Goal: Transaction & Acquisition: Purchase product/service

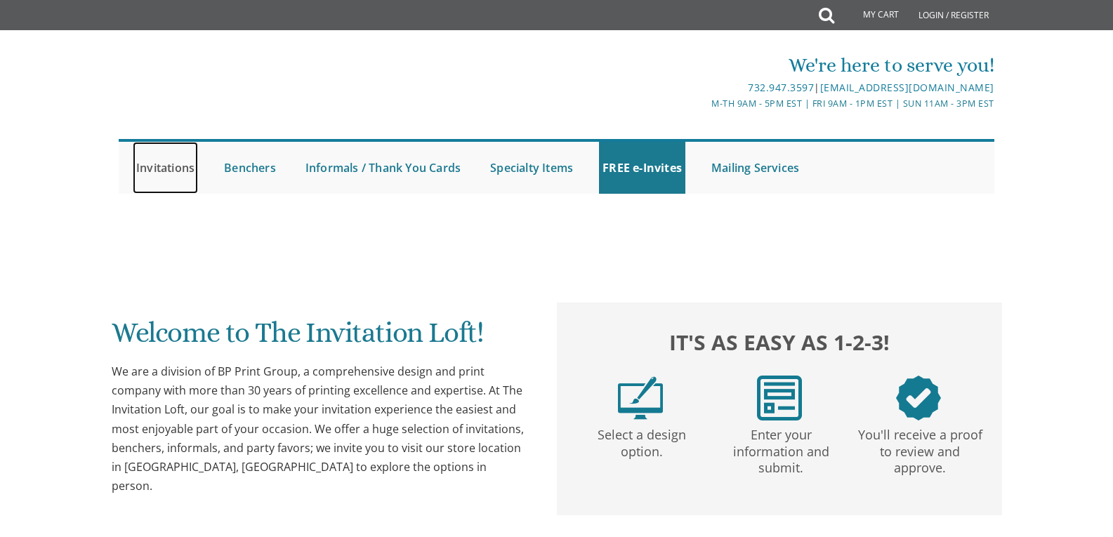
click at [169, 173] on link "Invitations" at bounding box center [165, 168] width 65 height 52
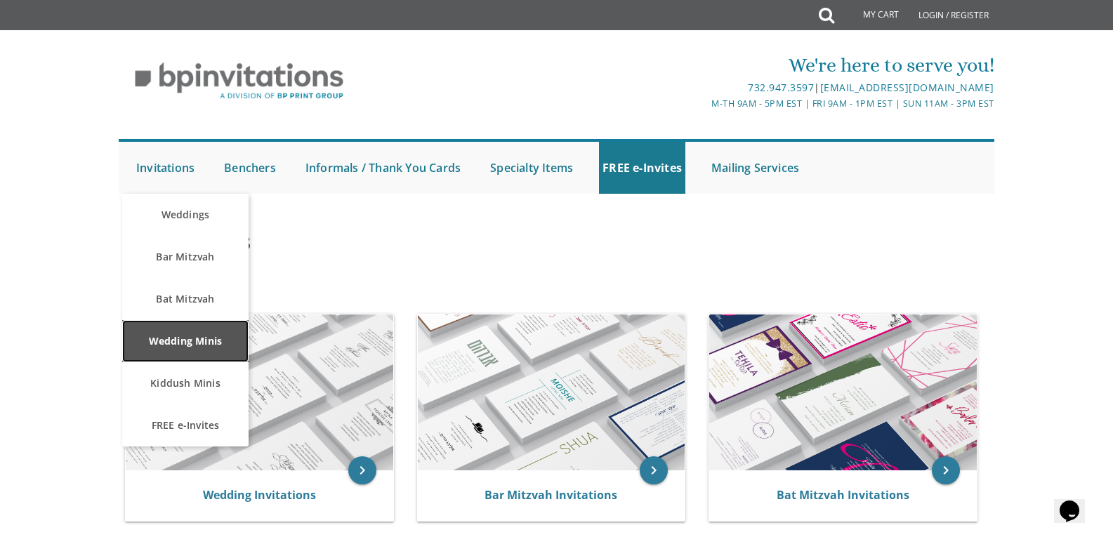
click at [186, 350] on link "Wedding Minis" at bounding box center [185, 341] width 126 height 42
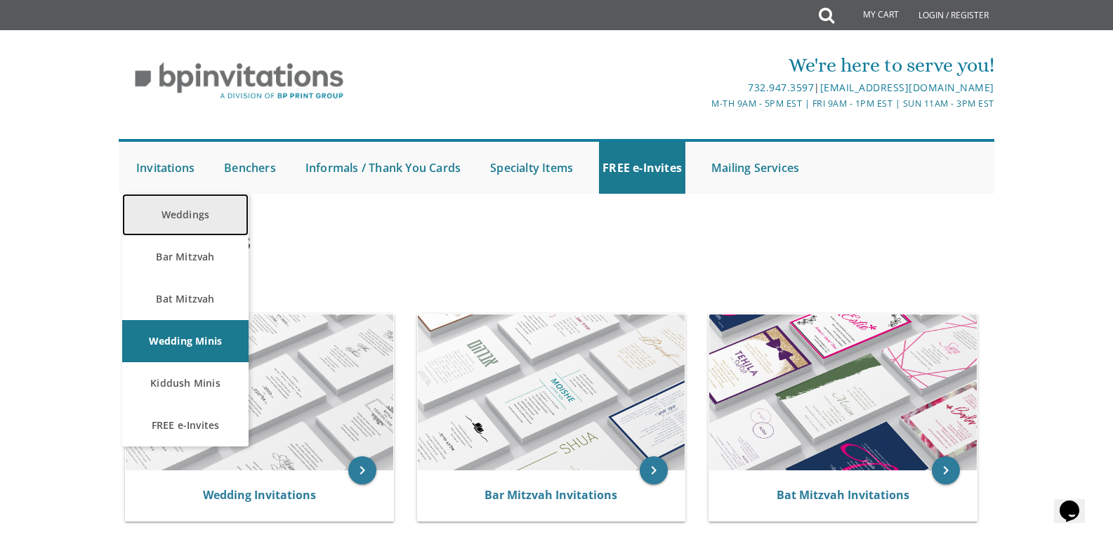
click at [193, 208] on link "Weddings" at bounding box center [185, 215] width 126 height 42
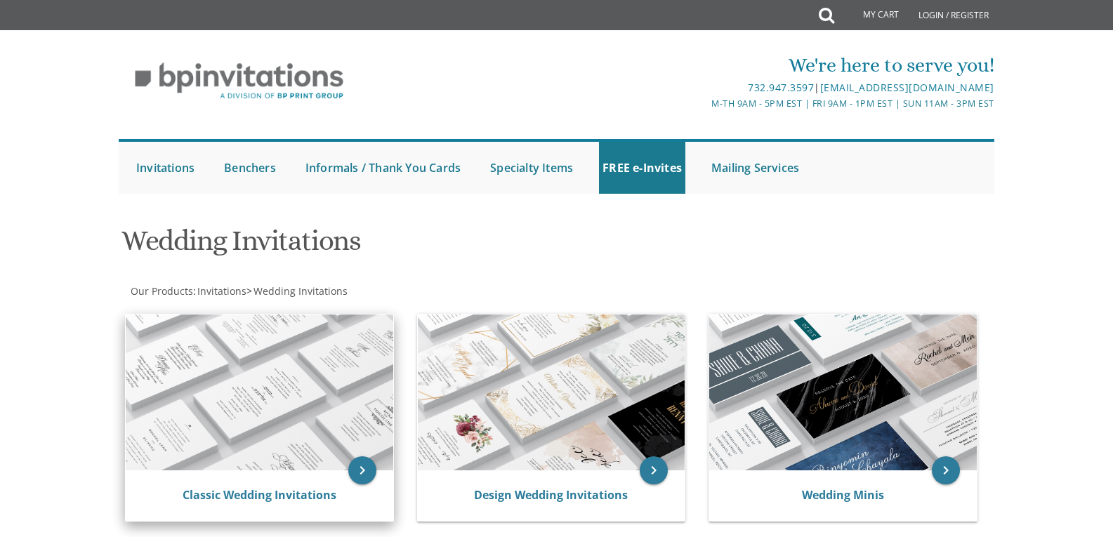
click at [270, 380] on img at bounding box center [259, 392] width 267 height 156
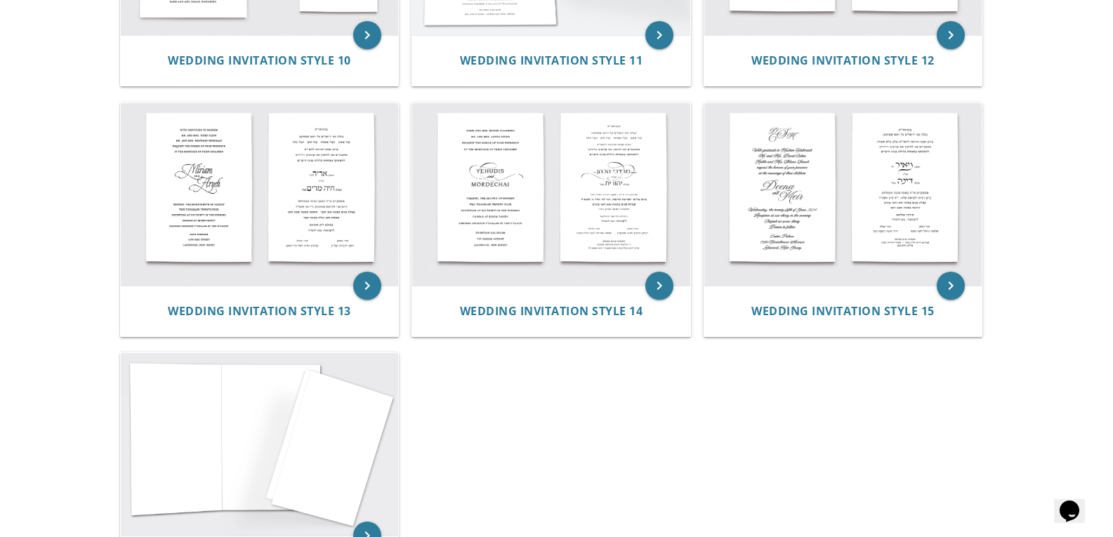
scroll to position [1220, 0]
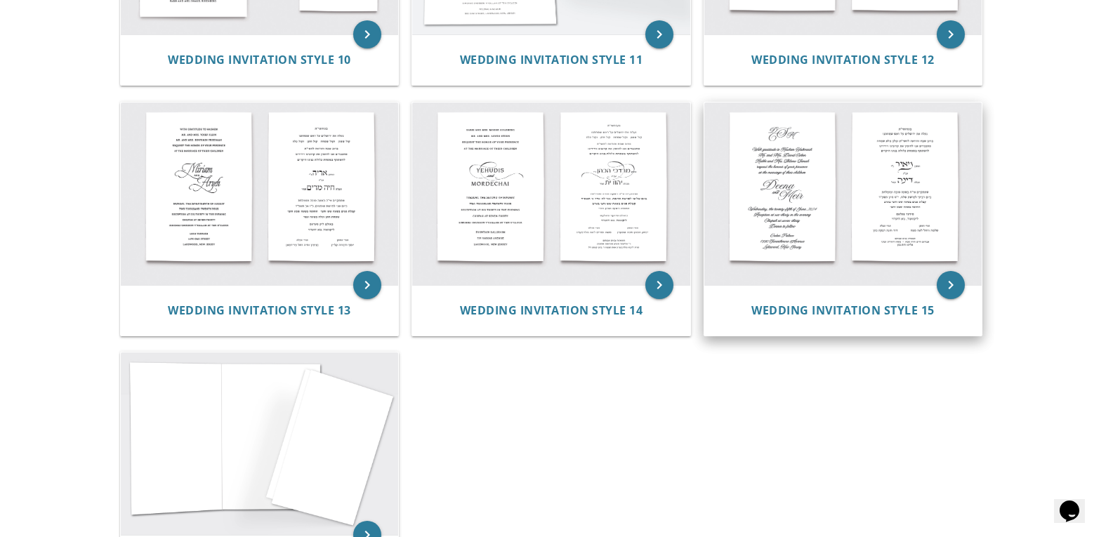
click at [796, 151] on img at bounding box center [843, 193] width 278 height 183
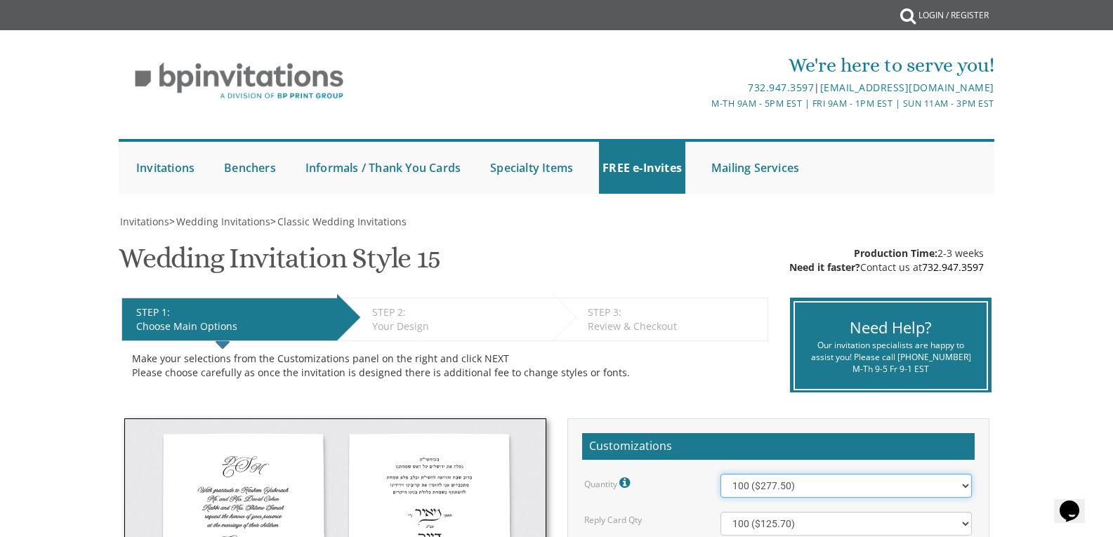
click at [962, 484] on select "100 ($277.50) 200 ($330.45) 300 ($380.65) 400 ($432.70) 500 ($482.10) 600 ($534…" at bounding box center [845, 486] width 251 height 24
select select "1700"
click at [720, 474] on select "100 ($277.50) 200 ($330.45) 300 ($380.65) 400 ($432.70) 500 ($482.10) 600 ($534…" at bounding box center [845, 486] width 251 height 24
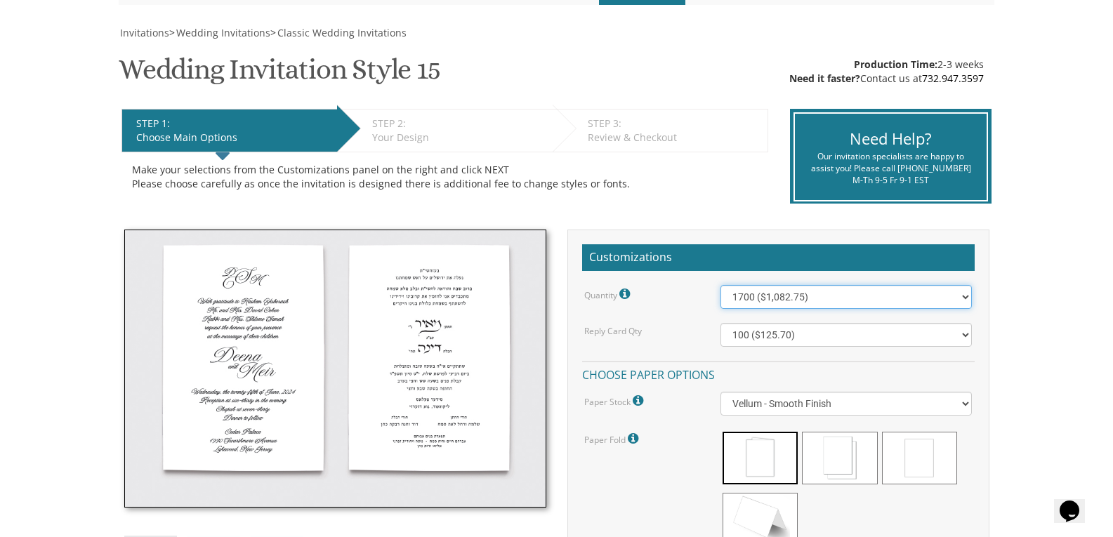
scroll to position [192, 0]
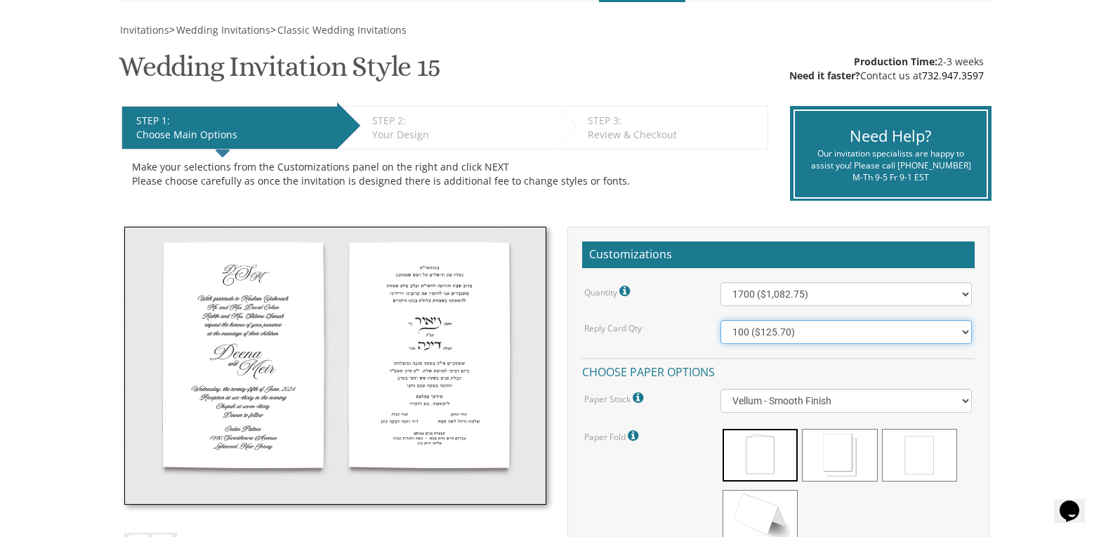
click at [968, 331] on select "100 ($125.70) 200 ($150.60) 300 ($177.95) 400 ($270.70) 500 ($225.30) 600 ($249…" at bounding box center [845, 332] width 251 height 24
select select "1700"
click at [720, 320] on select "100 ($125.70) 200 ($150.60) 300 ($177.95) 400 ($270.70) 500 ($225.30) 600 ($249…" at bounding box center [845, 332] width 251 height 24
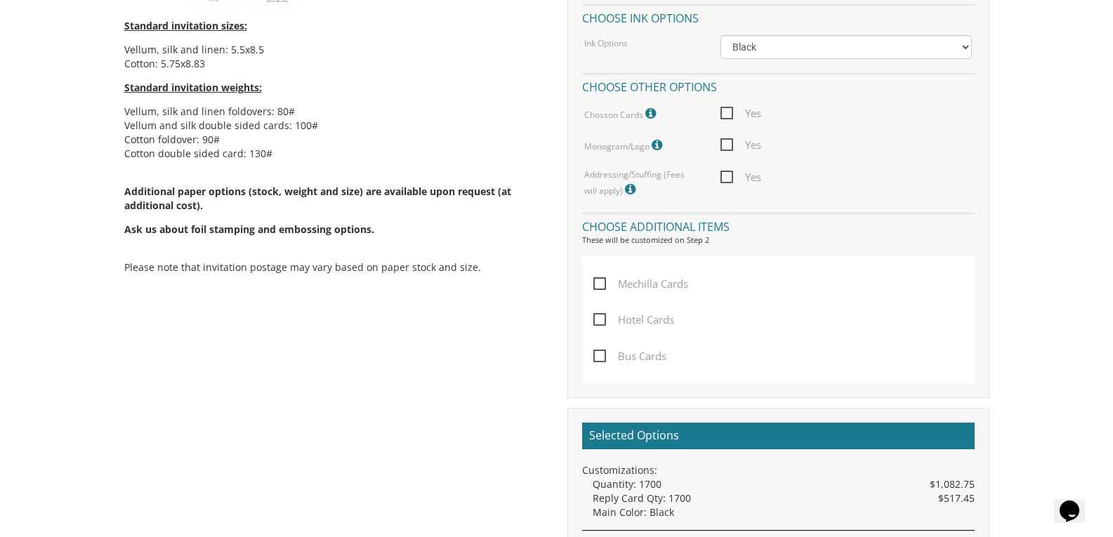
scroll to position [756, 0]
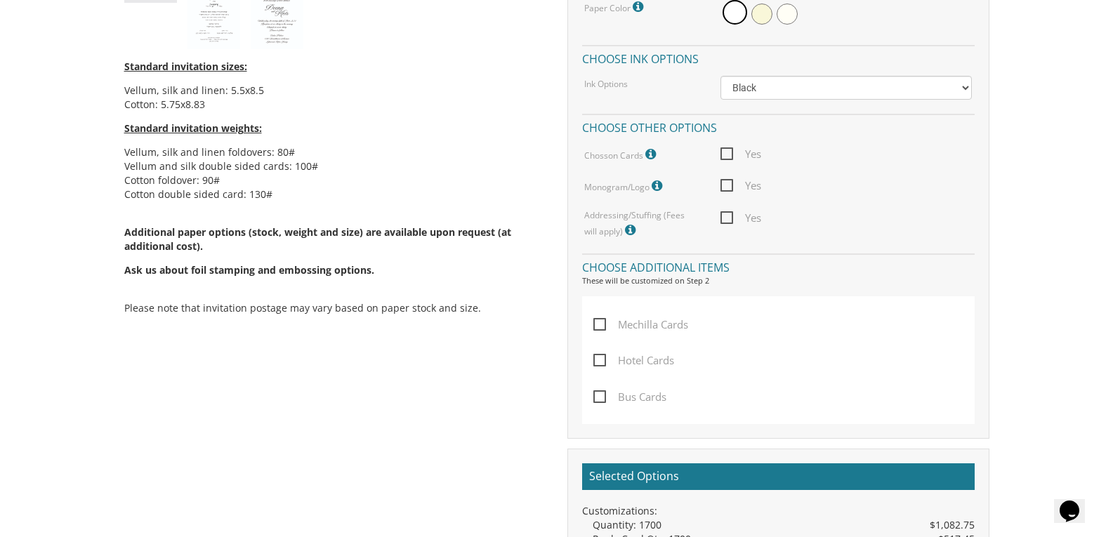
click at [729, 147] on span "Yes" at bounding box center [740, 154] width 41 height 18
click at [729, 148] on input "Yes" at bounding box center [724, 152] width 9 height 9
checkbox input "true"
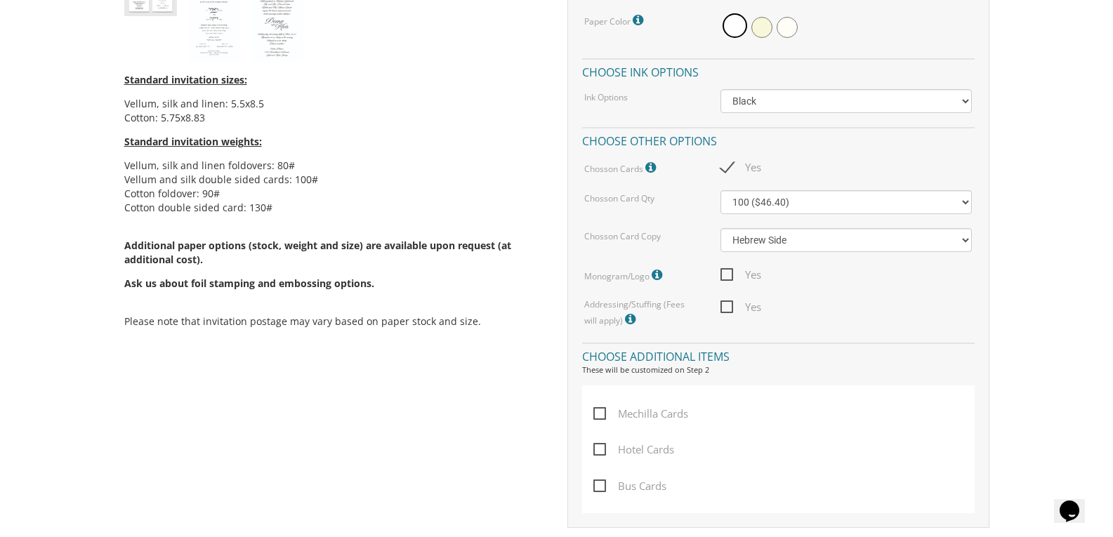
scroll to position [901, 0]
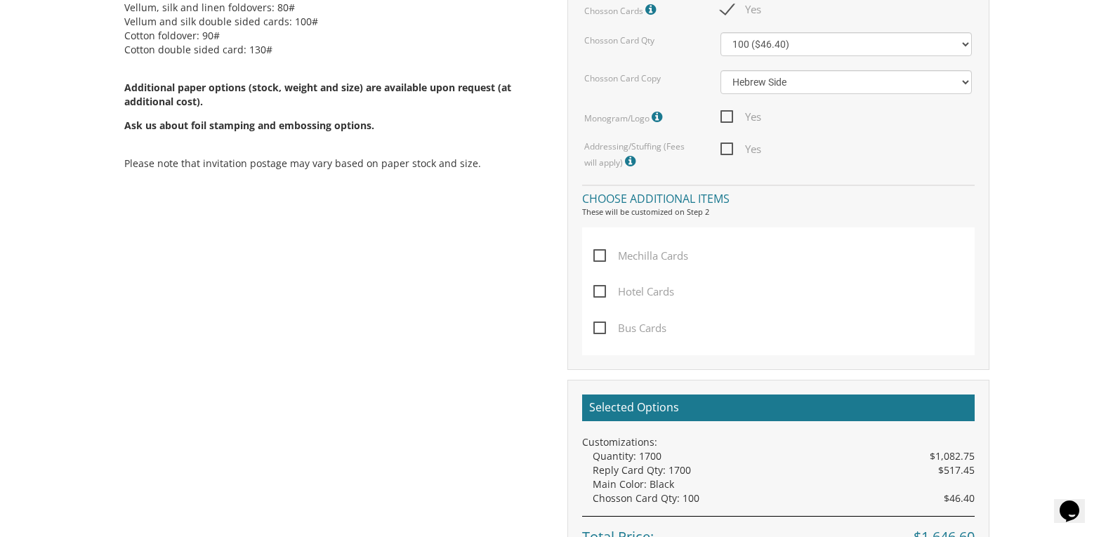
click at [601, 253] on span "Mechilla Cards" at bounding box center [640, 256] width 95 height 18
click at [601, 253] on input "Mechilla Cards" at bounding box center [597, 254] width 9 height 9
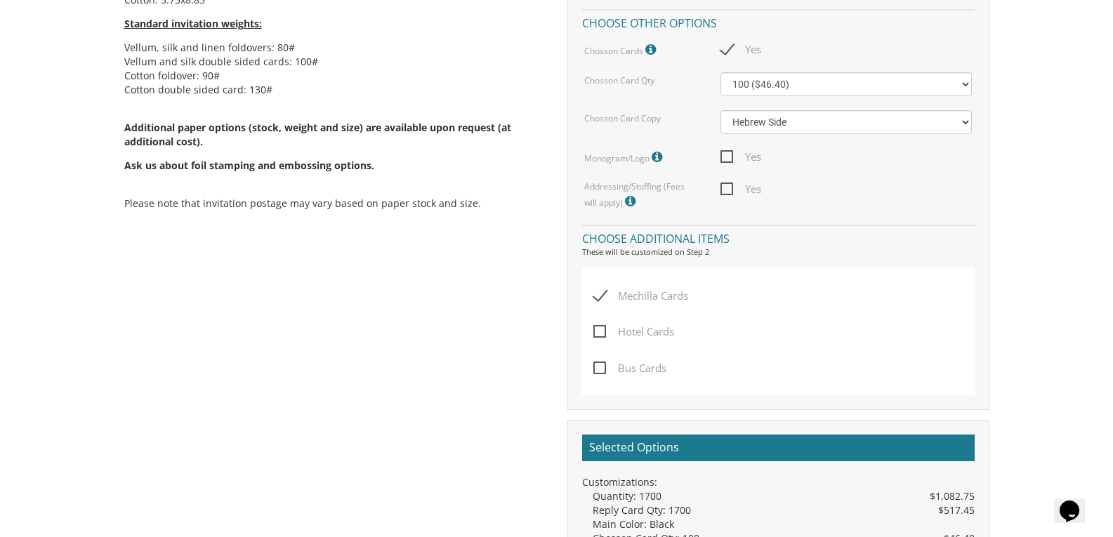
scroll to position [855, 0]
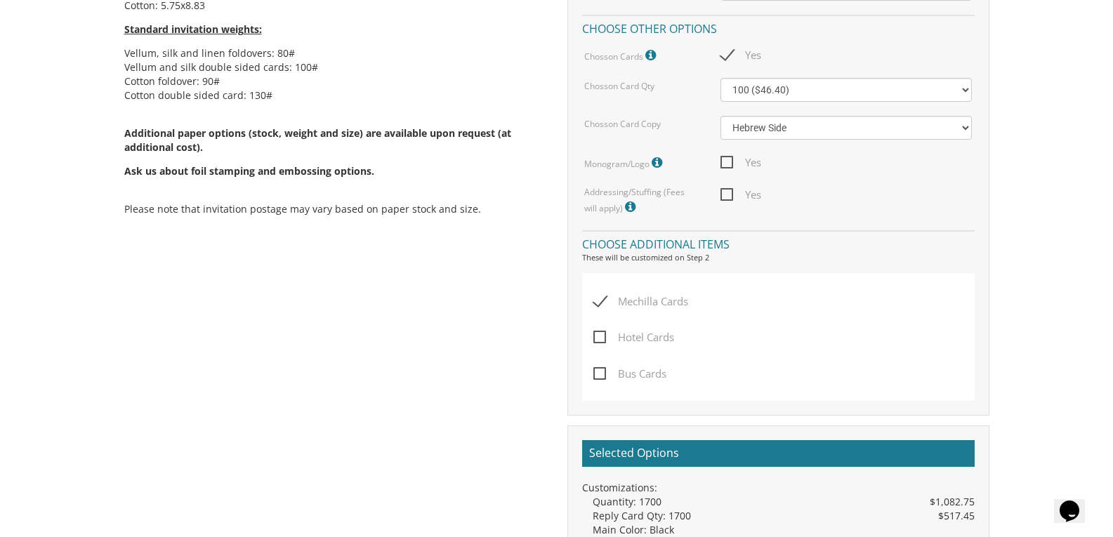
click at [600, 300] on span "Mechilla Cards" at bounding box center [640, 302] width 95 height 18
click at [600, 300] on input "Mechilla Cards" at bounding box center [597, 300] width 9 height 9
checkbox input "false"
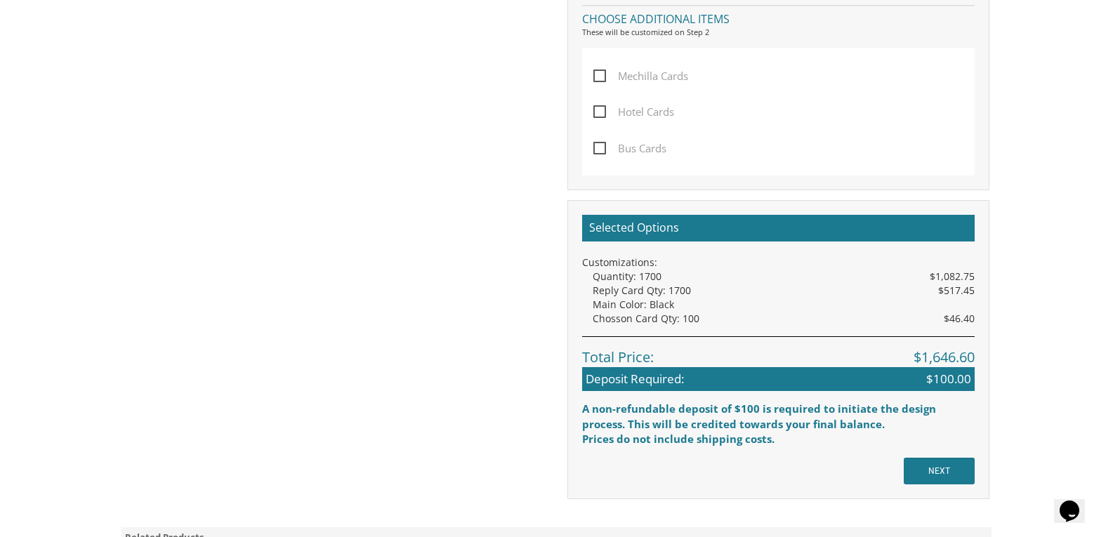
scroll to position [1078, 0]
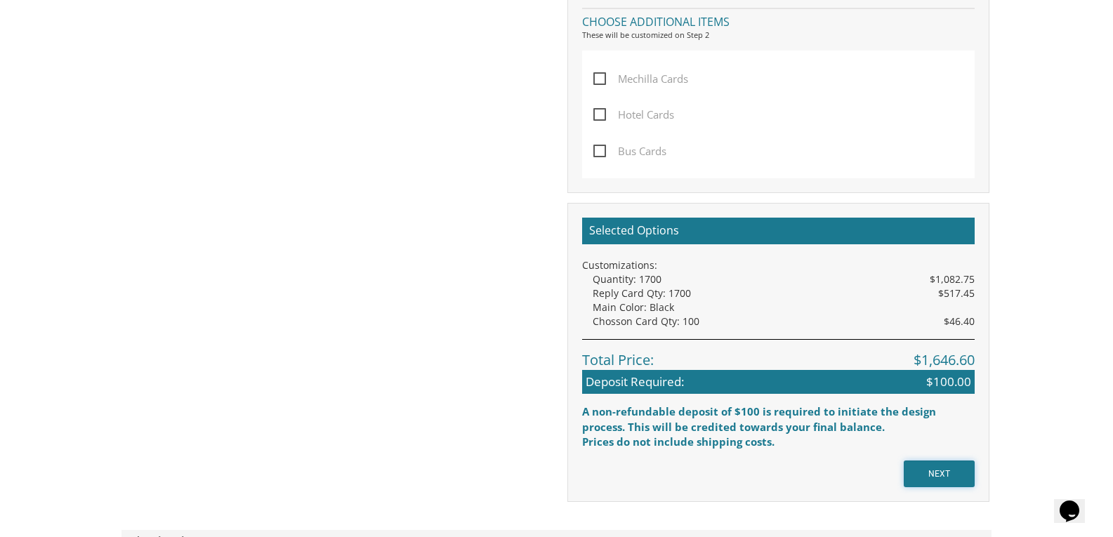
click at [944, 472] on input "NEXT" at bounding box center [938, 474] width 71 height 27
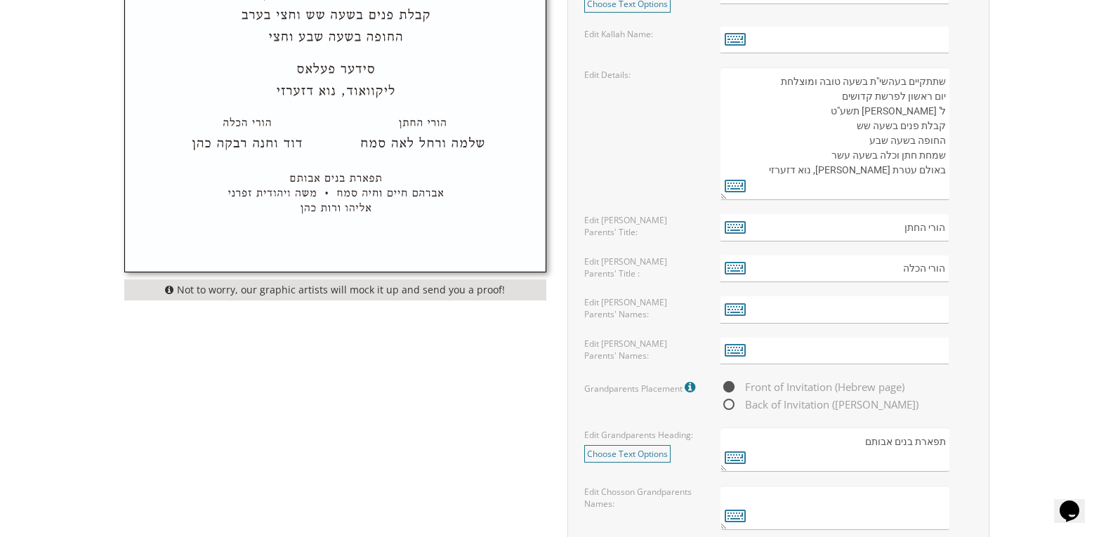
scroll to position [855, 0]
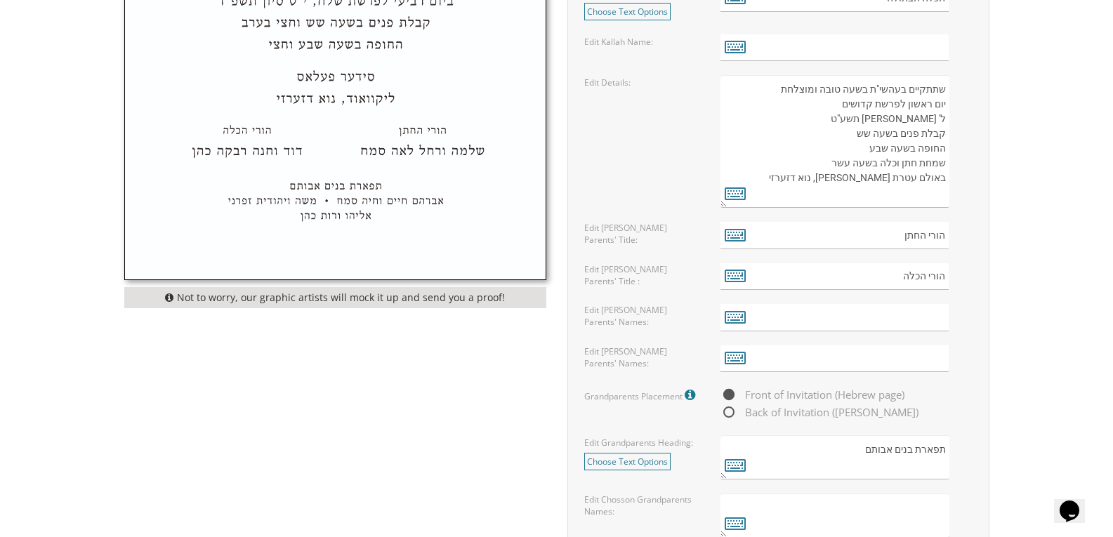
click at [700, 199] on div "Edit Details: שתתקיים בעהשי"ת בשעה טובה ומוצלחת יום ראשון לפרשת קדושים ל' [PERS…" at bounding box center [778, 141] width 409 height 133
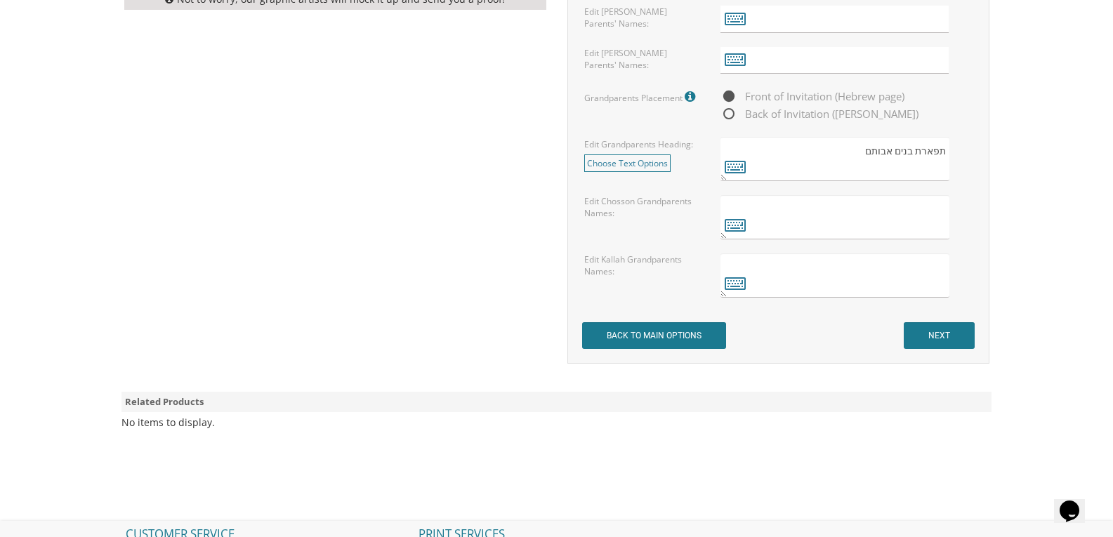
scroll to position [1146, 0]
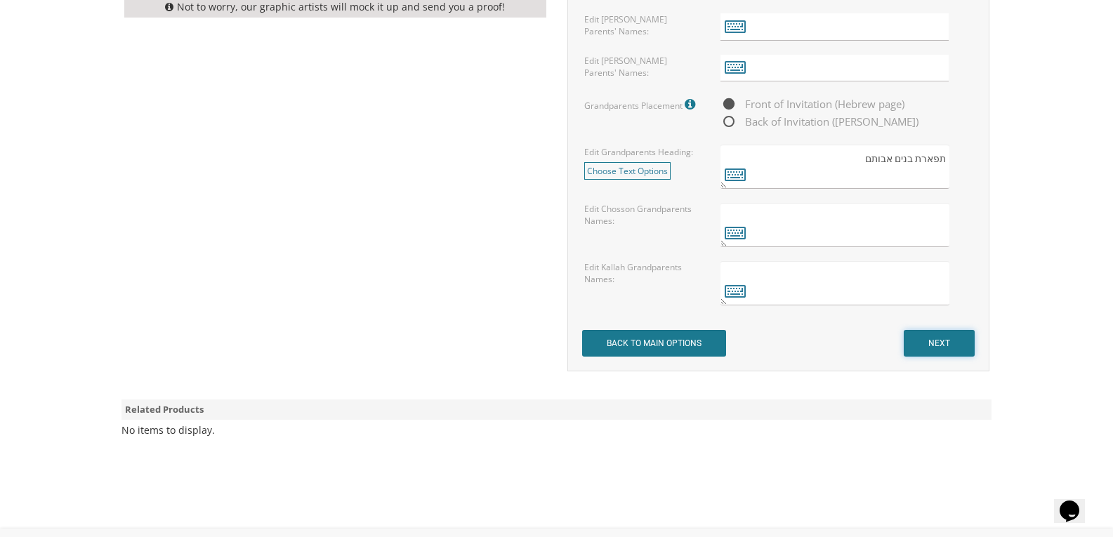
click at [956, 338] on input "NEXT" at bounding box center [938, 343] width 71 height 27
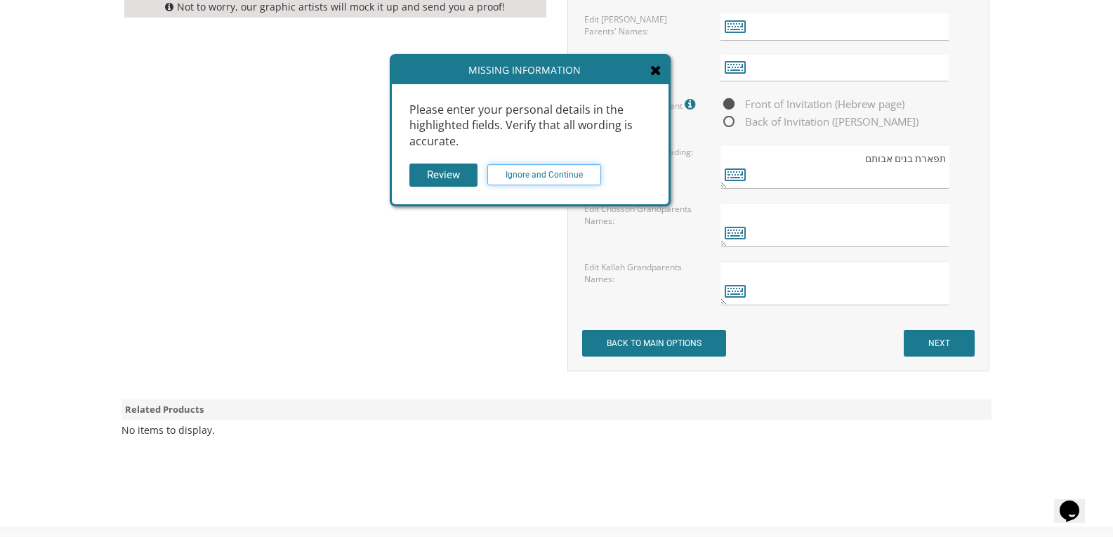
click at [567, 172] on input "Ignore and Continue" at bounding box center [544, 174] width 114 height 21
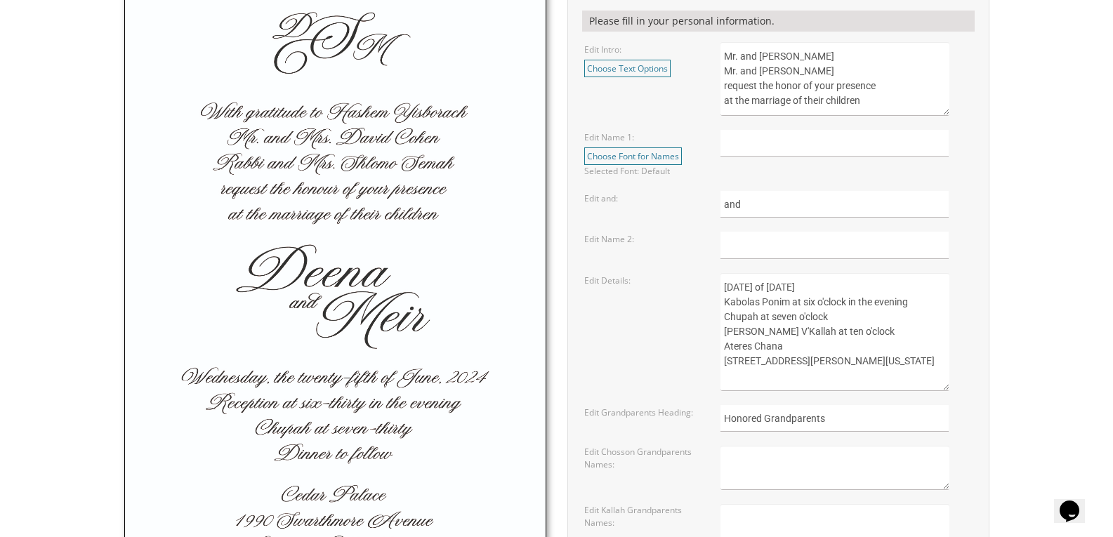
scroll to position [496, 0]
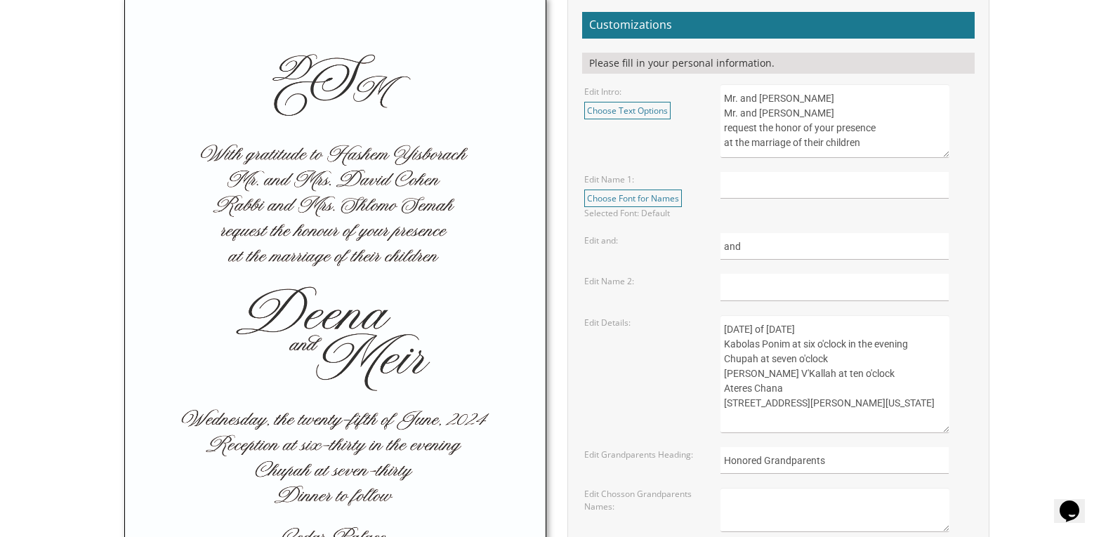
click at [392, 242] on img at bounding box center [335, 322] width 420 height 649
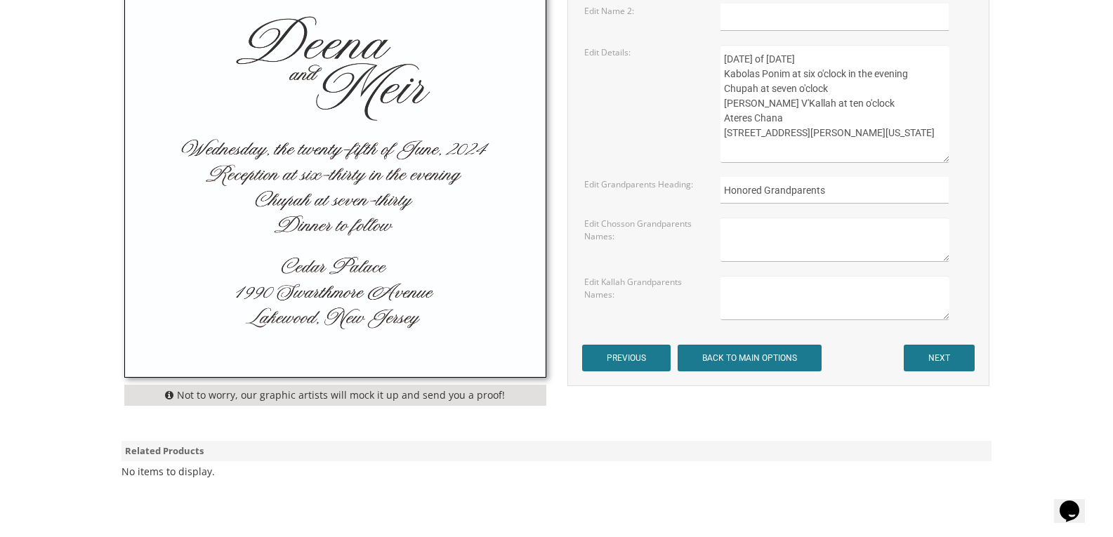
scroll to position [762, 0]
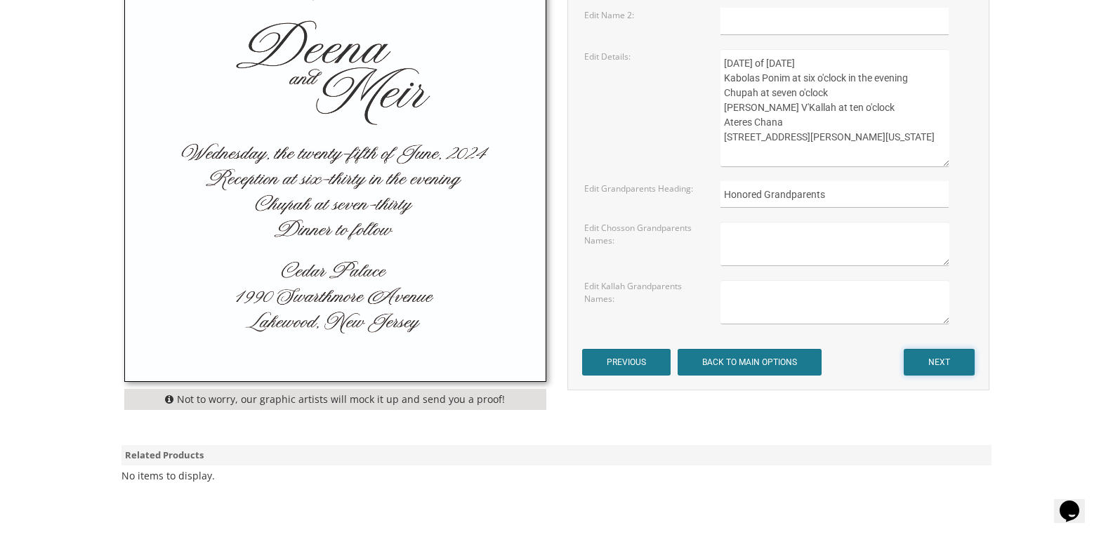
click at [925, 362] on input "NEXT" at bounding box center [938, 362] width 71 height 27
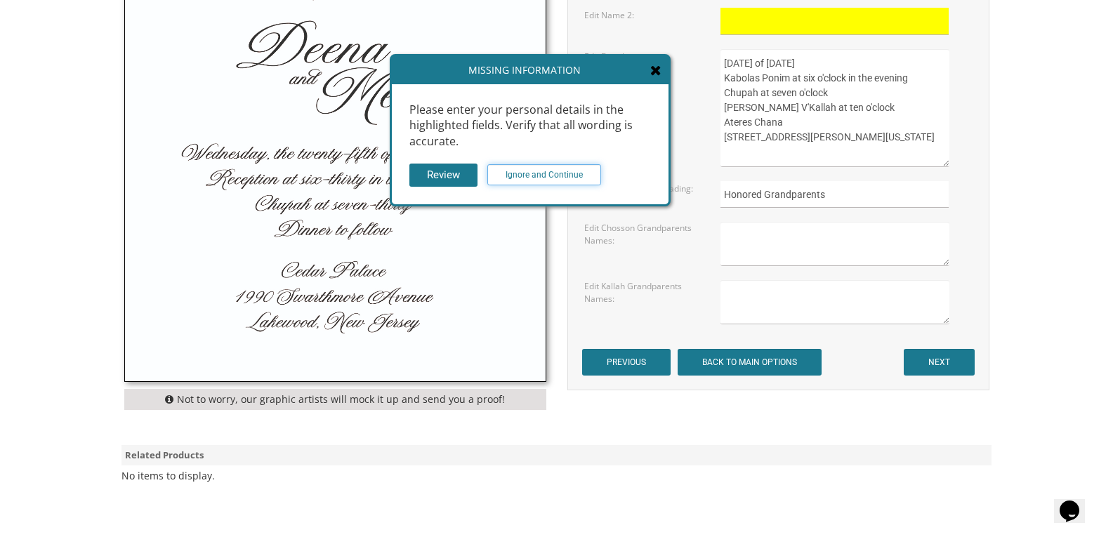
click at [535, 175] on input "Ignore and Continue" at bounding box center [544, 174] width 114 height 21
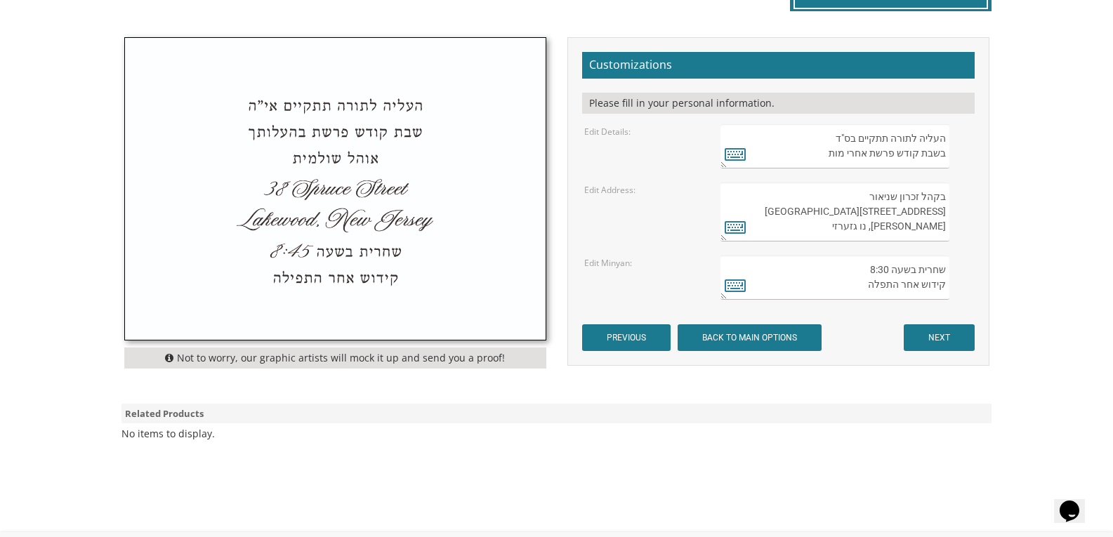
scroll to position [515, 0]
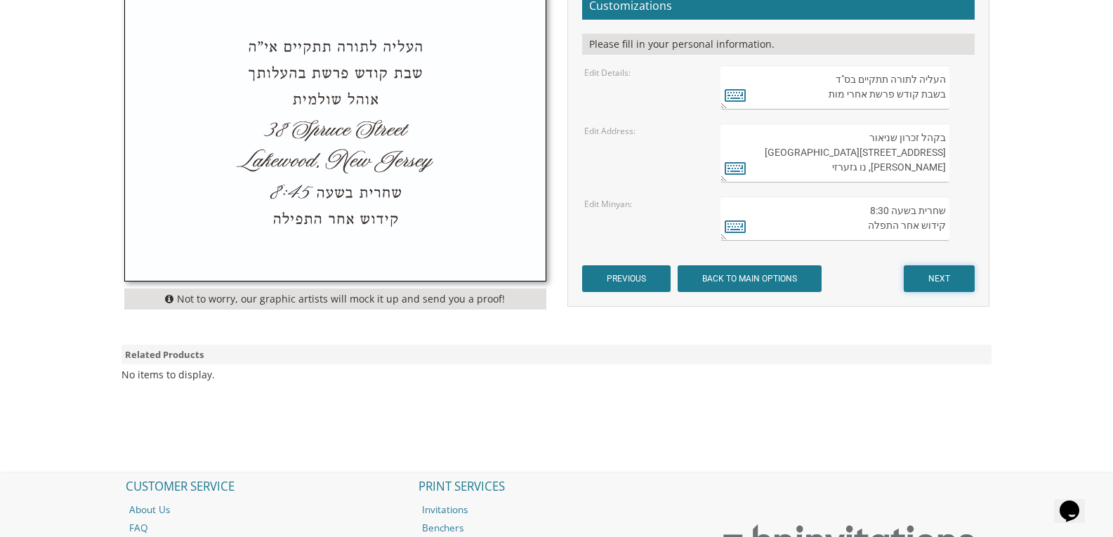
click at [944, 282] on input "NEXT" at bounding box center [938, 278] width 71 height 27
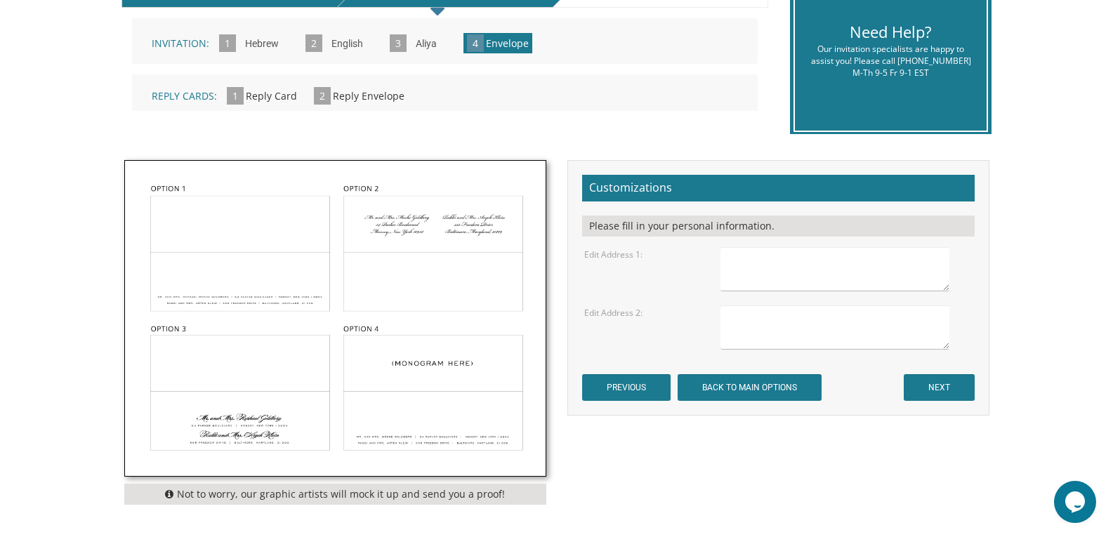
scroll to position [407, 0]
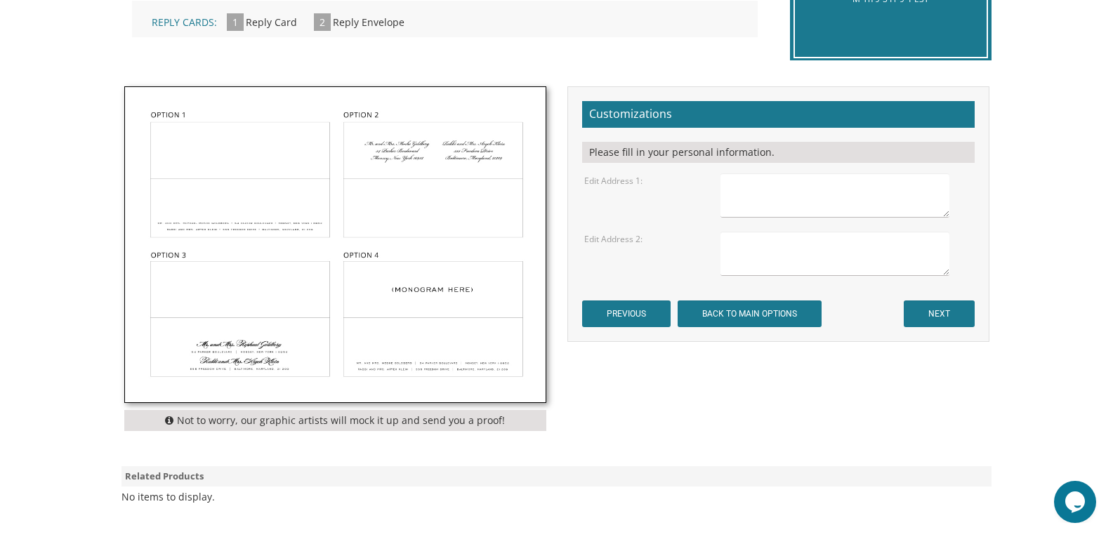
click at [194, 152] on img at bounding box center [335, 244] width 420 height 315
click at [241, 233] on img at bounding box center [335, 244] width 420 height 315
click at [775, 206] on textarea at bounding box center [834, 195] width 228 height 44
click at [926, 306] on input "NEXT" at bounding box center [938, 313] width 71 height 27
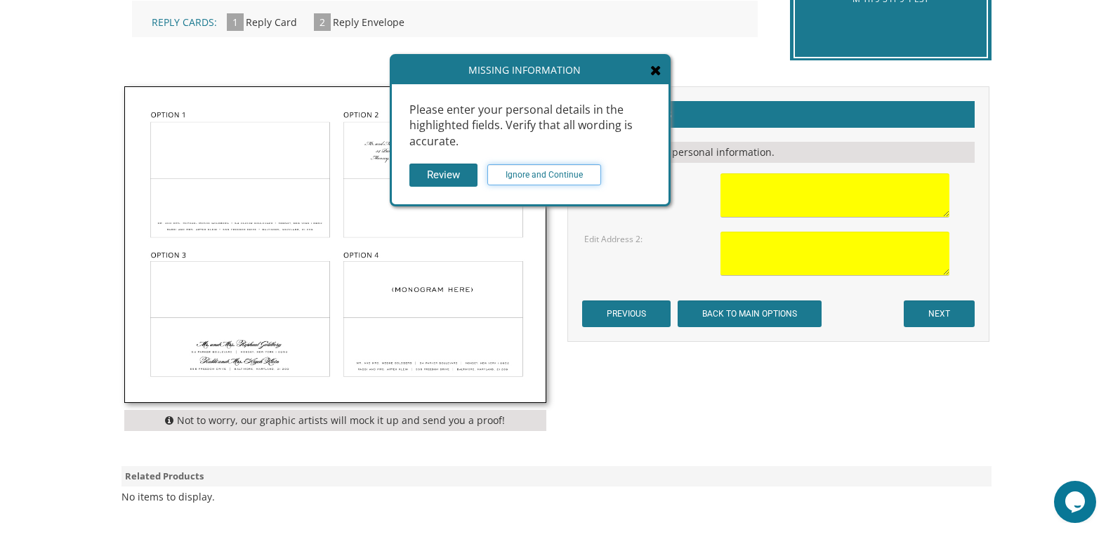
click at [555, 180] on input "Ignore and Continue" at bounding box center [544, 174] width 114 height 21
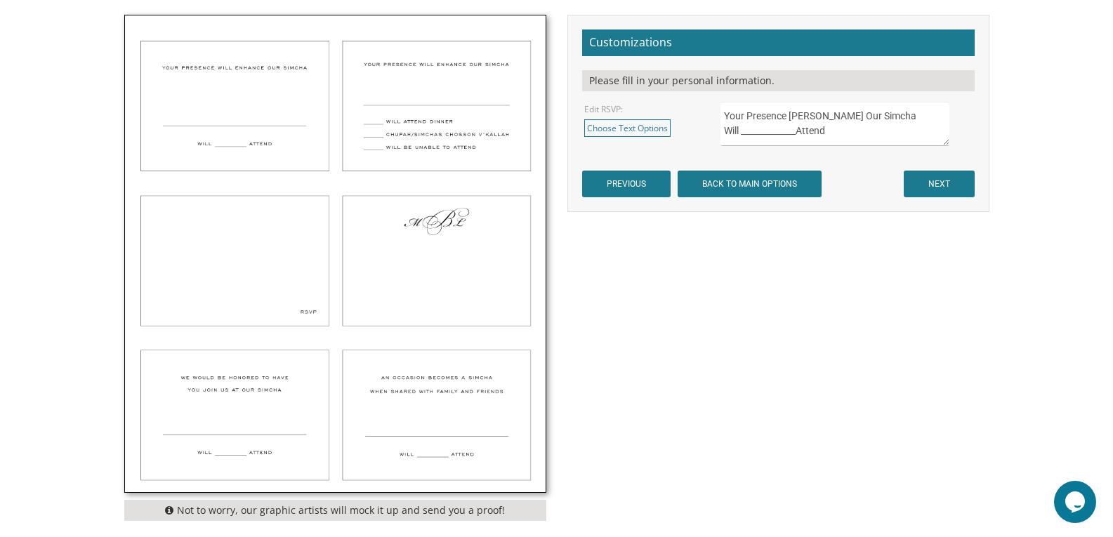
scroll to position [481, 0]
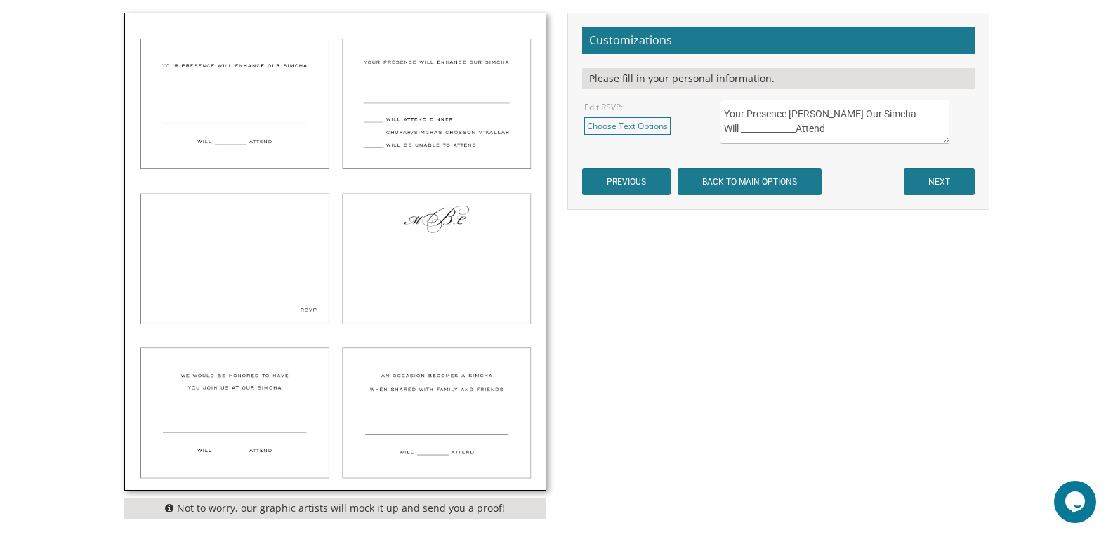
click at [442, 122] on img at bounding box center [335, 251] width 420 height 477
click at [937, 182] on input "NEXT" at bounding box center [938, 181] width 71 height 27
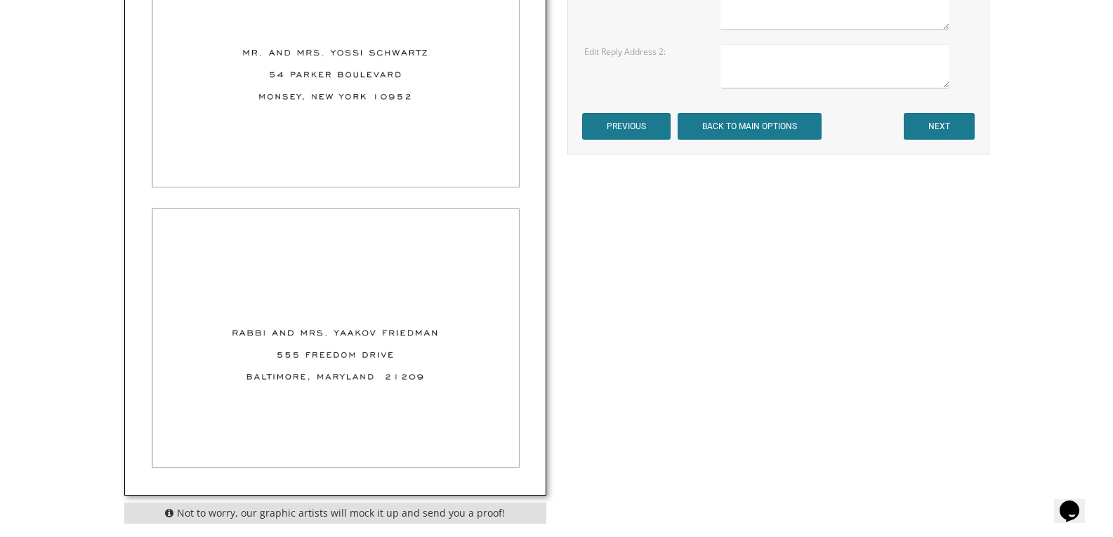
scroll to position [590, 0]
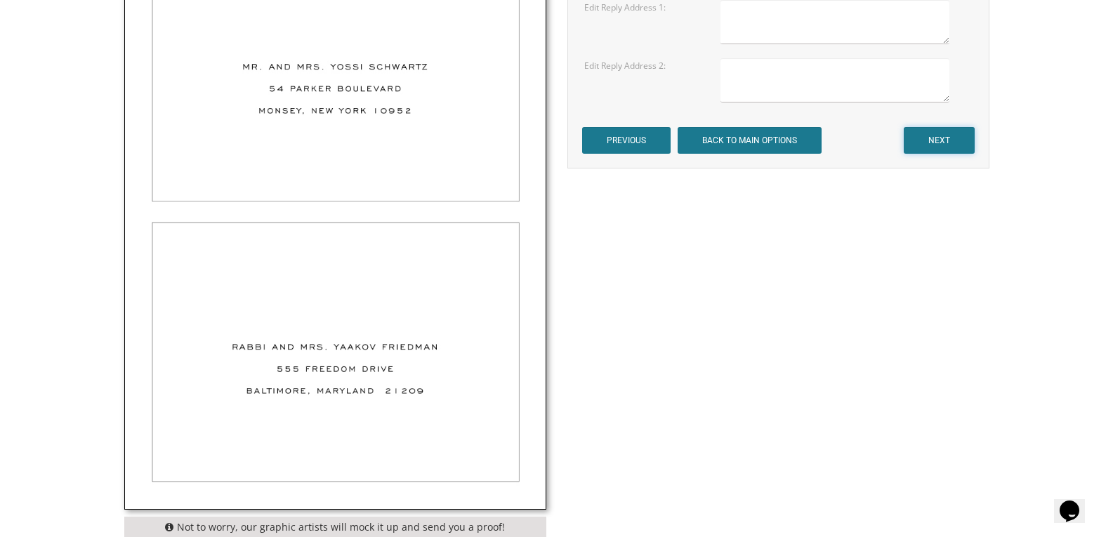
click at [932, 140] on input "NEXT" at bounding box center [938, 140] width 71 height 27
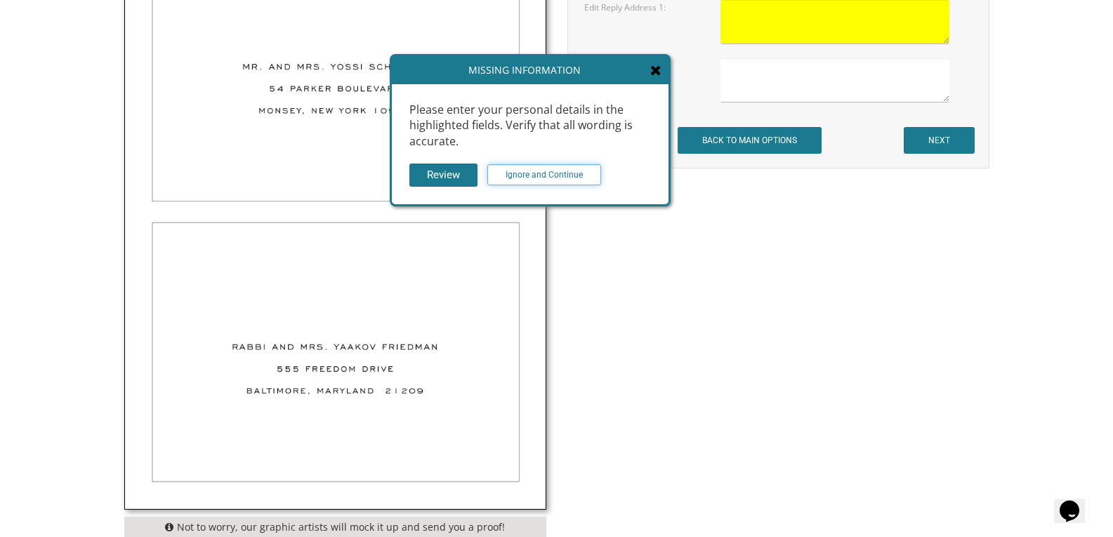
click at [571, 168] on input "Ignore and Continue" at bounding box center [544, 174] width 114 height 21
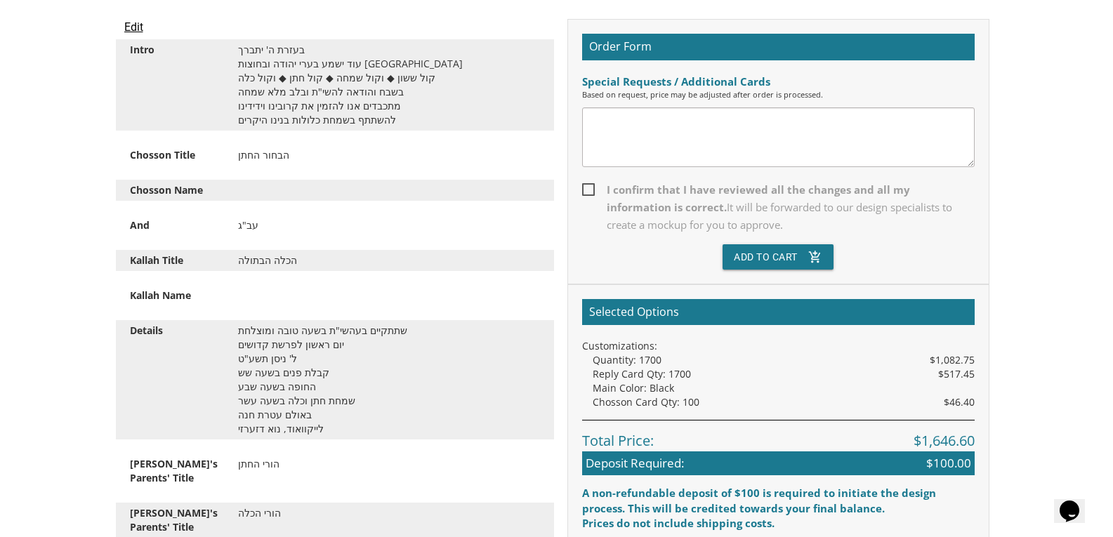
scroll to position [396, 0]
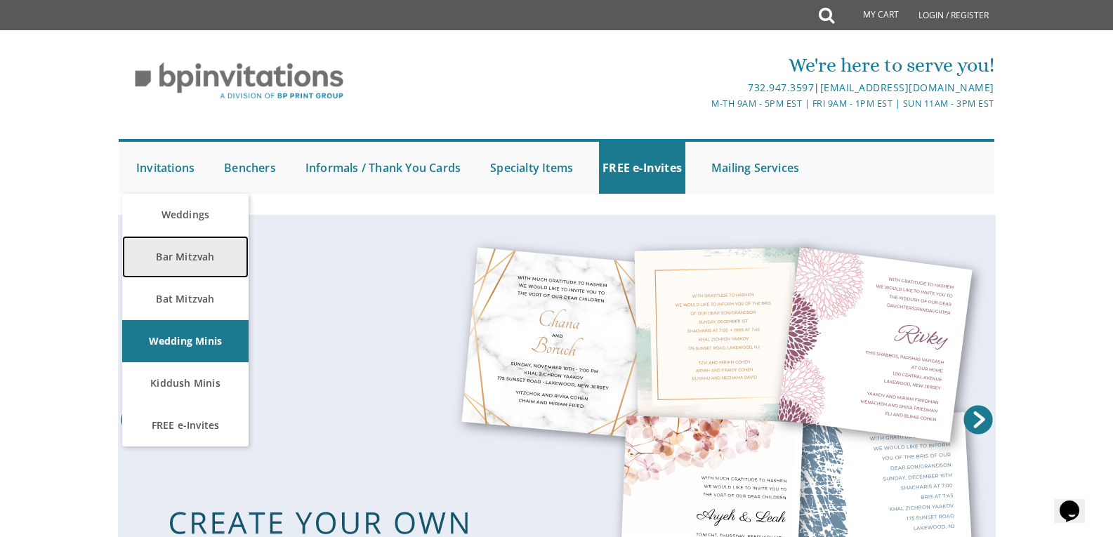
click at [199, 263] on link "Bar Mitzvah" at bounding box center [185, 257] width 126 height 42
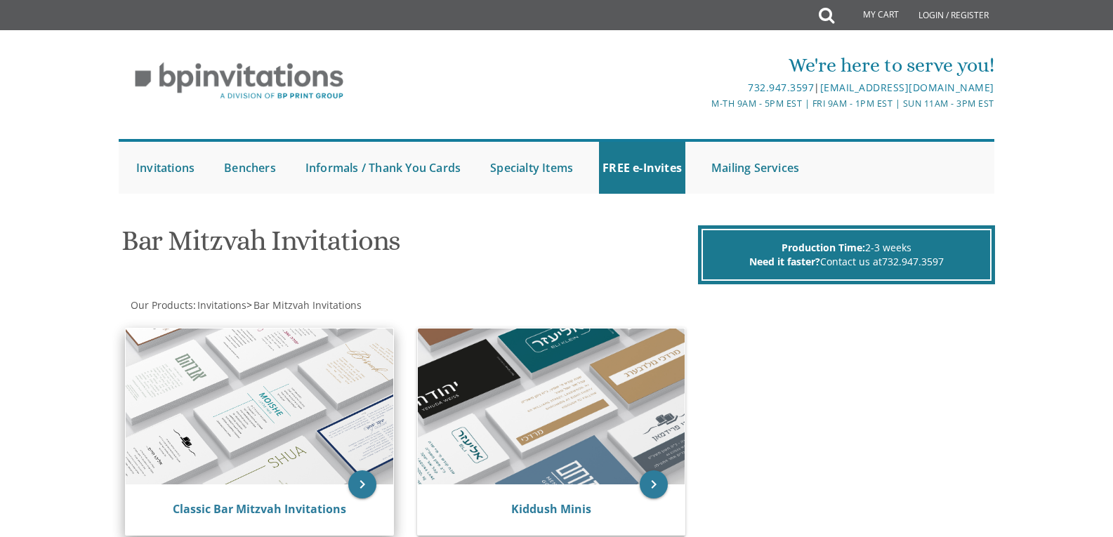
click at [284, 395] on img at bounding box center [259, 407] width 267 height 156
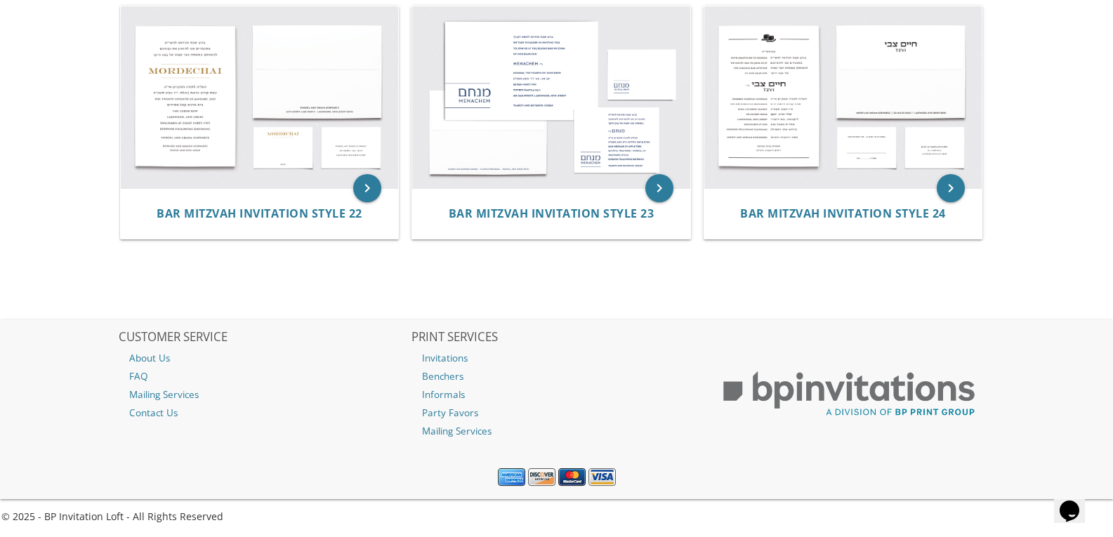
scroll to position [2053, 0]
